Goal: Share content: Share content

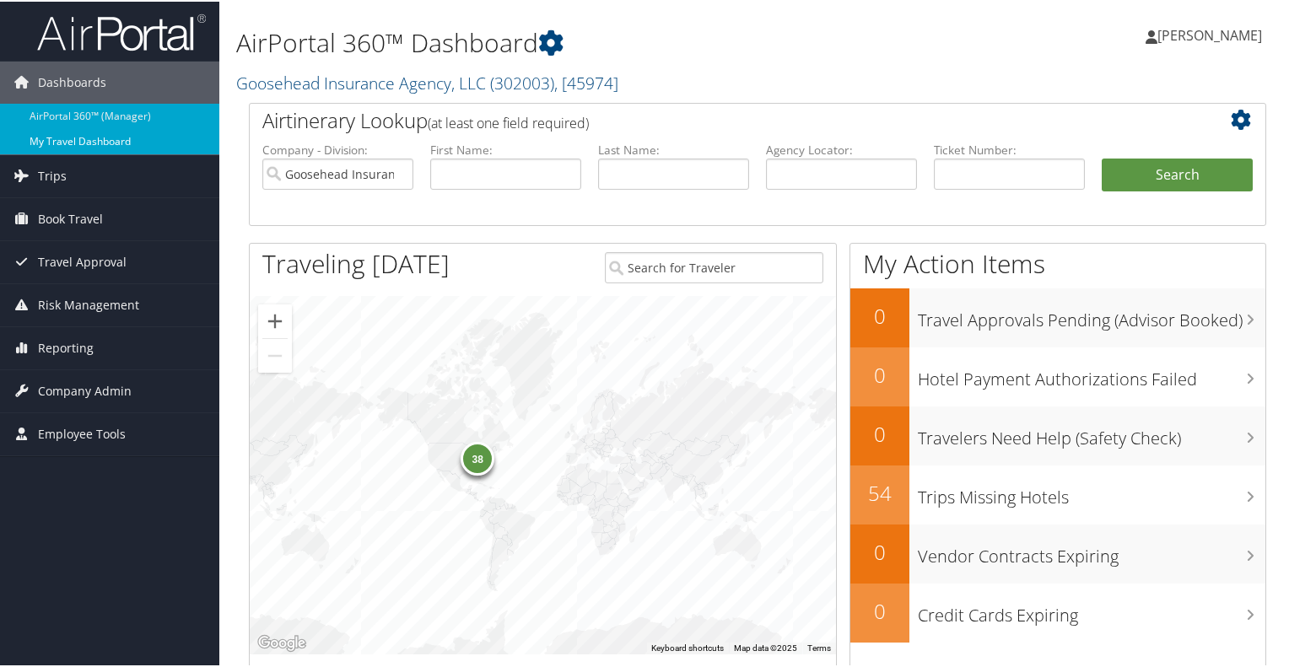
click at [74, 144] on link "My Travel Dashboard" at bounding box center [109, 139] width 219 height 25
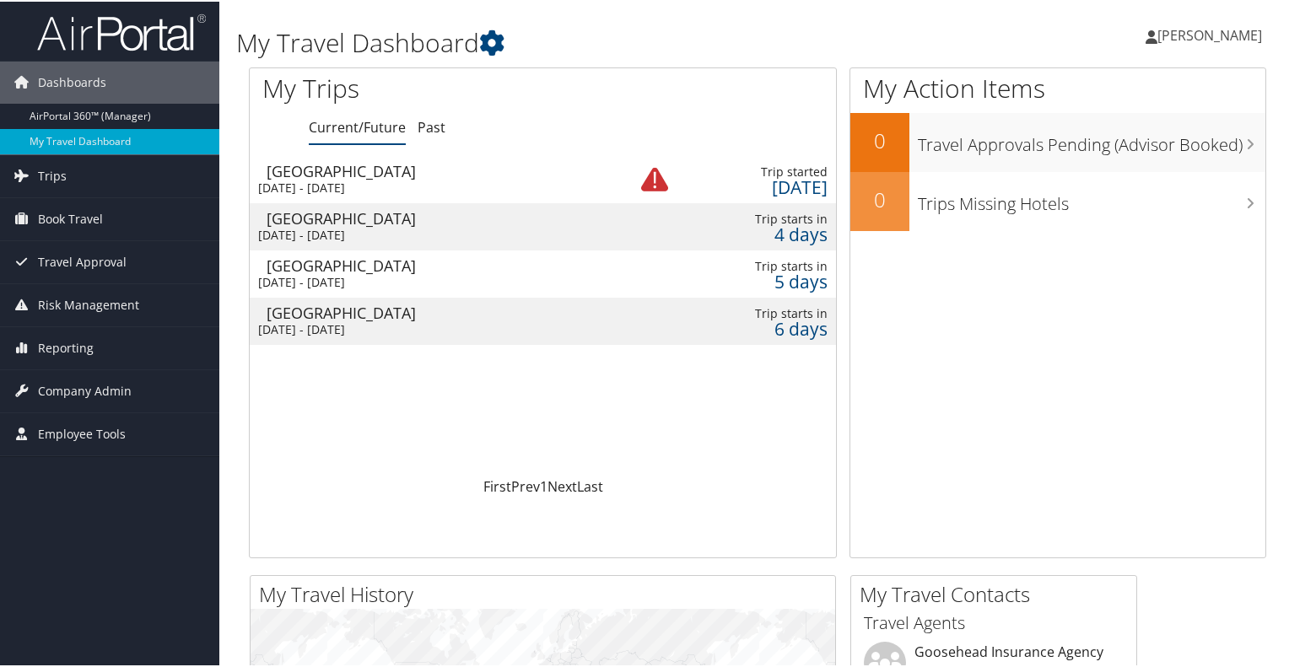
click at [321, 226] on div "Sun 14 Sep 2025 - Mon 15 Sep 2025" at bounding box center [430, 233] width 345 height 15
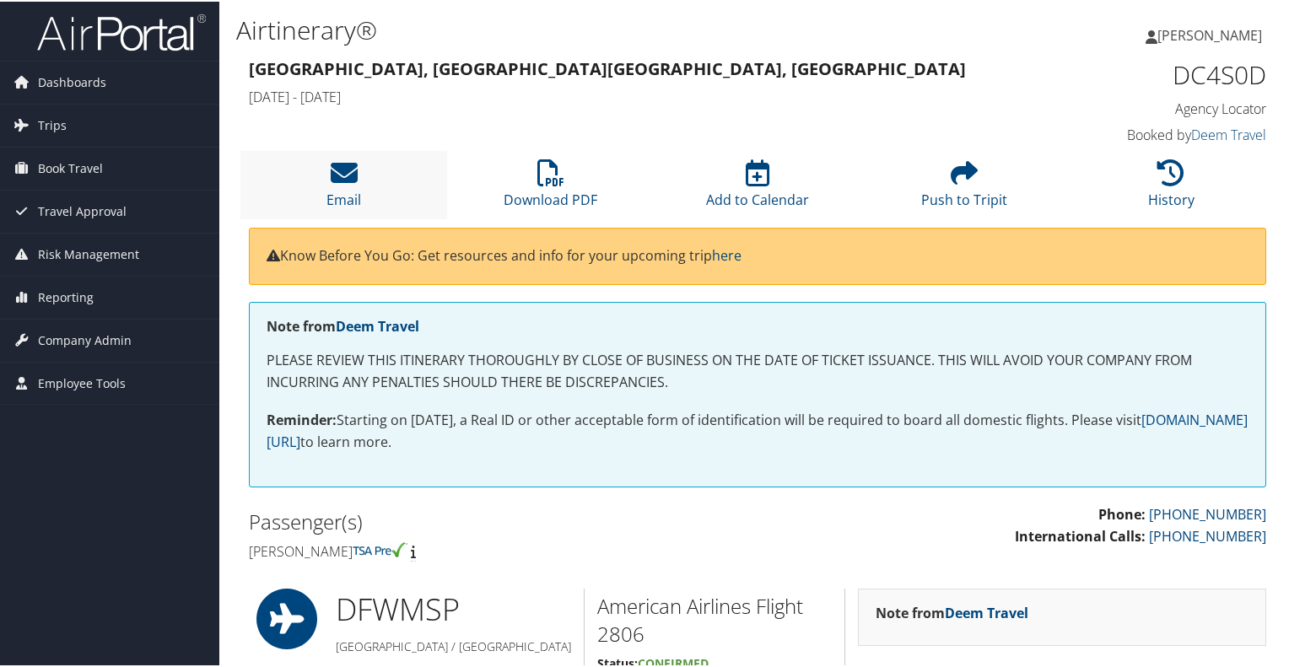
click at [342, 213] on li "Email" at bounding box center [343, 183] width 207 height 68
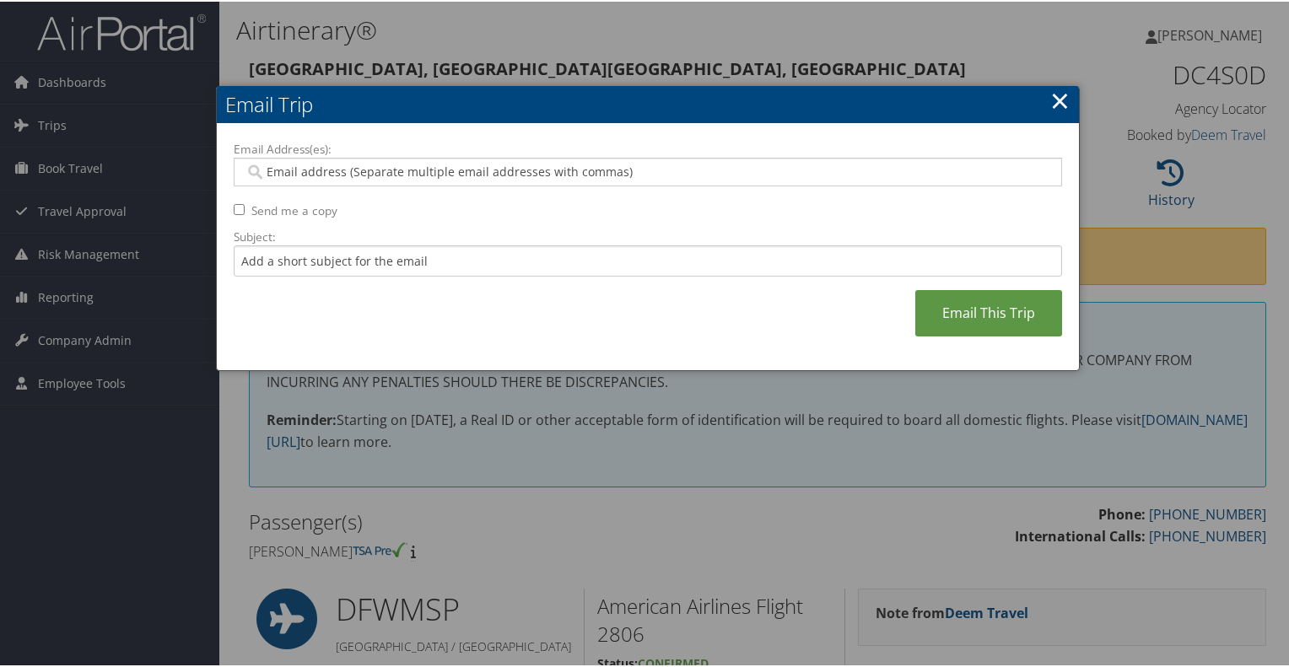
click at [391, 168] on input "Email Address(es):" at bounding box center [648, 170] width 807 height 17
type input "kathleen.turner@goosehead.com"
click at [952, 290] on link "Email This Trip" at bounding box center [988, 312] width 147 height 46
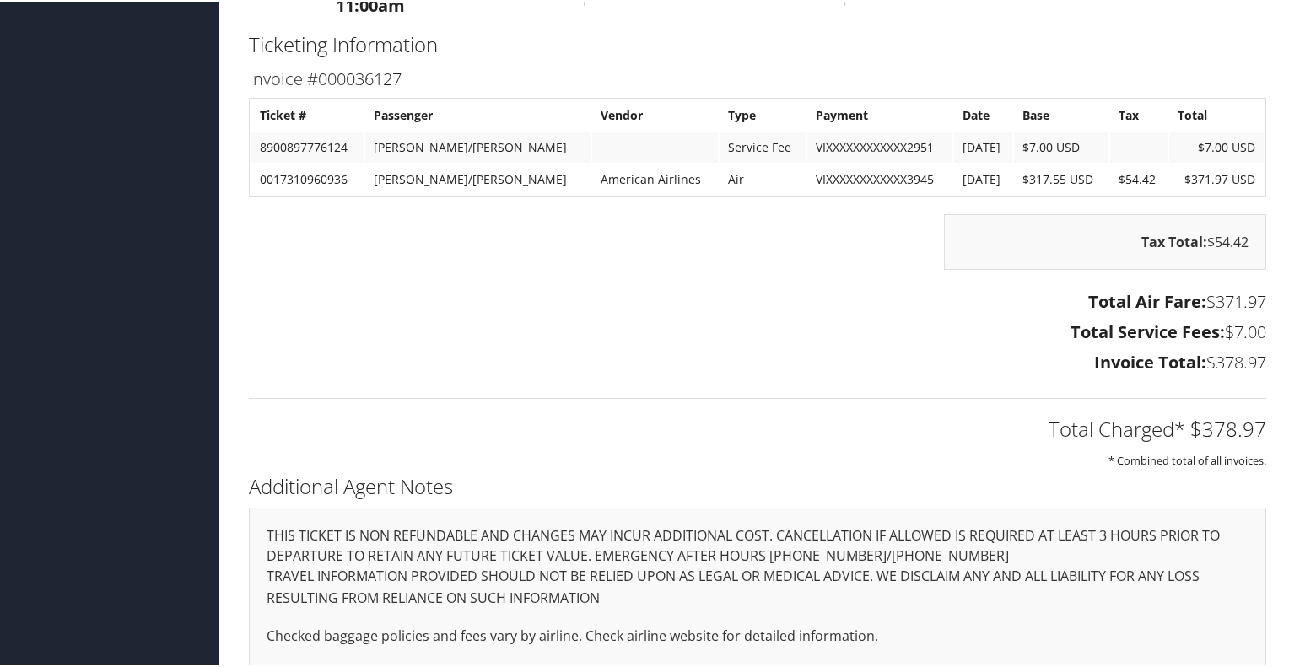
scroll to position [1228, 0]
